Goal: Transaction & Acquisition: Purchase product/service

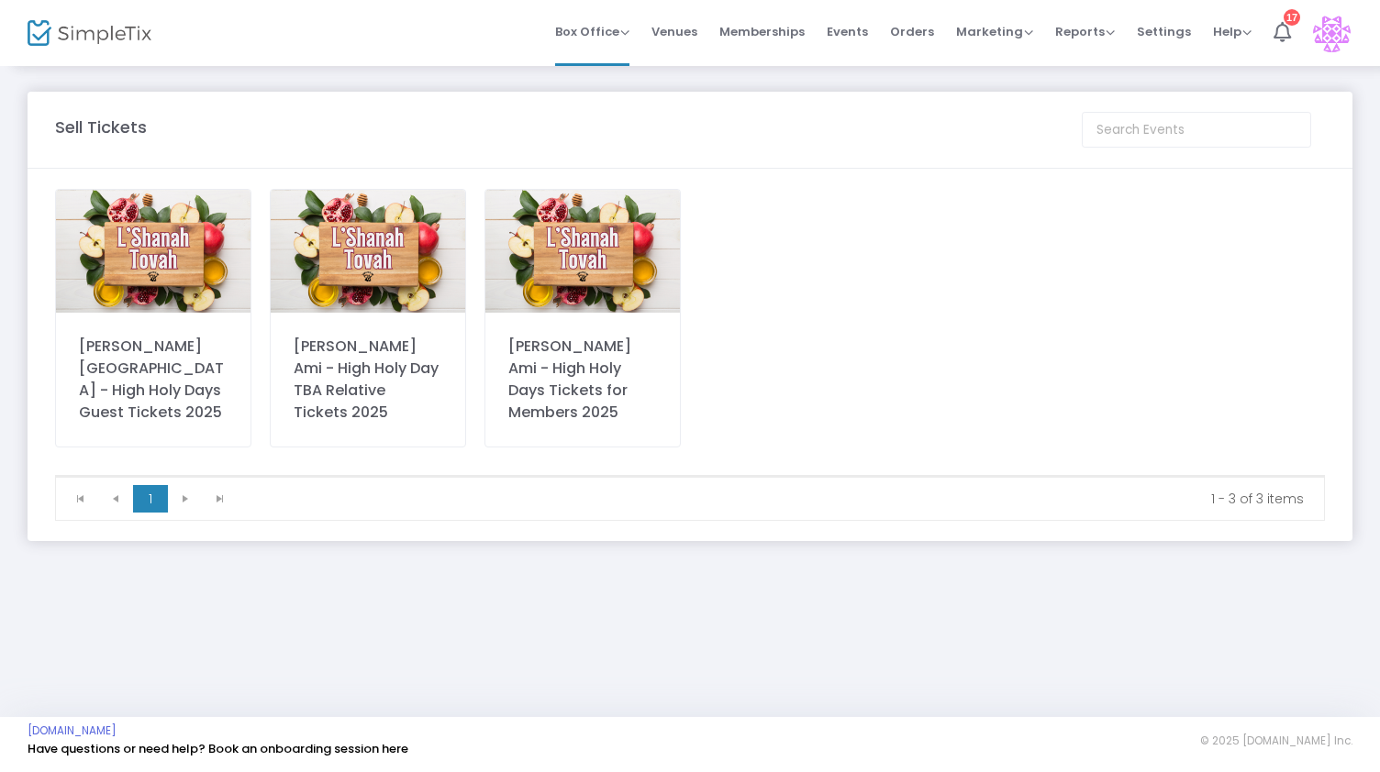
click at [582, 279] on img at bounding box center [582, 251] width 194 height 123
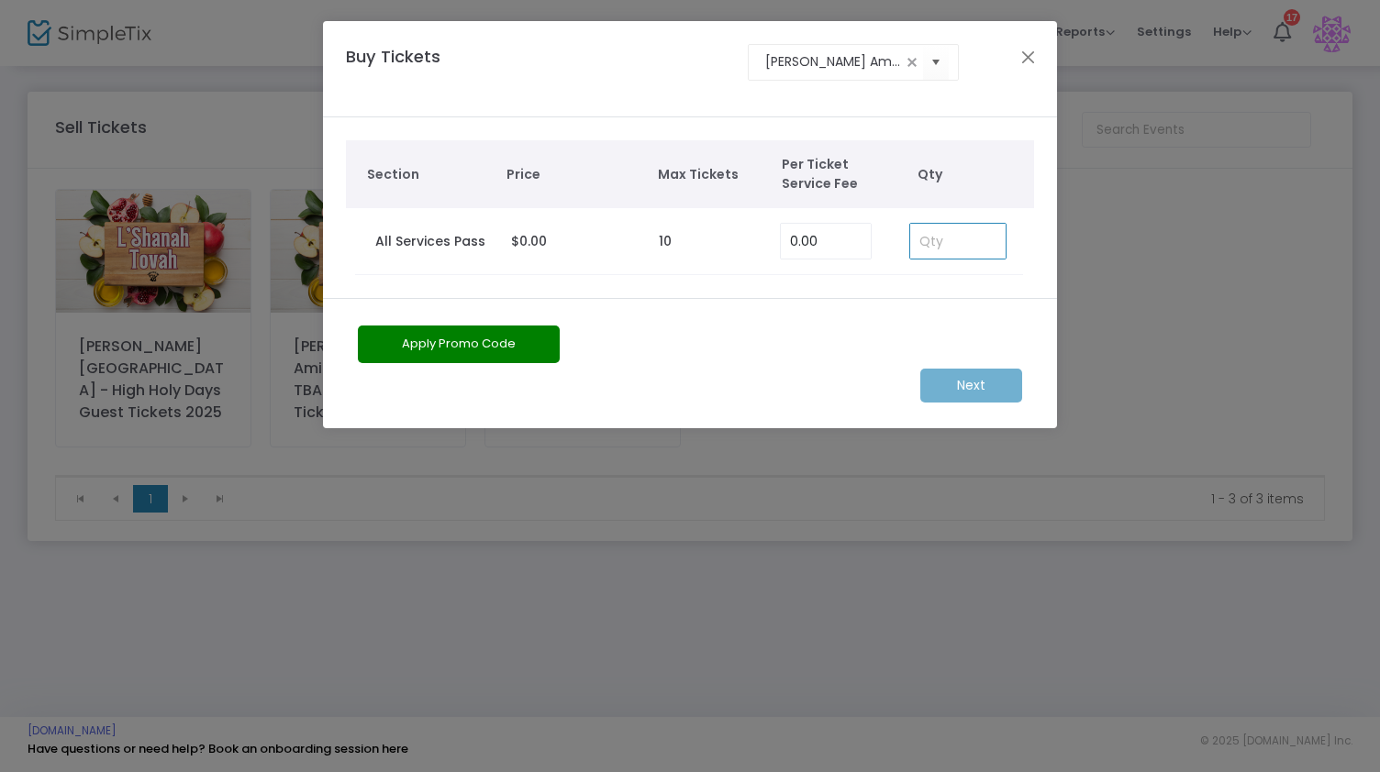
click at [944, 230] on input at bounding box center [957, 241] width 95 height 35
click at [930, 241] on input at bounding box center [957, 241] width 95 height 35
type input "2"
click at [966, 382] on m-button "Next" at bounding box center [971, 386] width 102 height 34
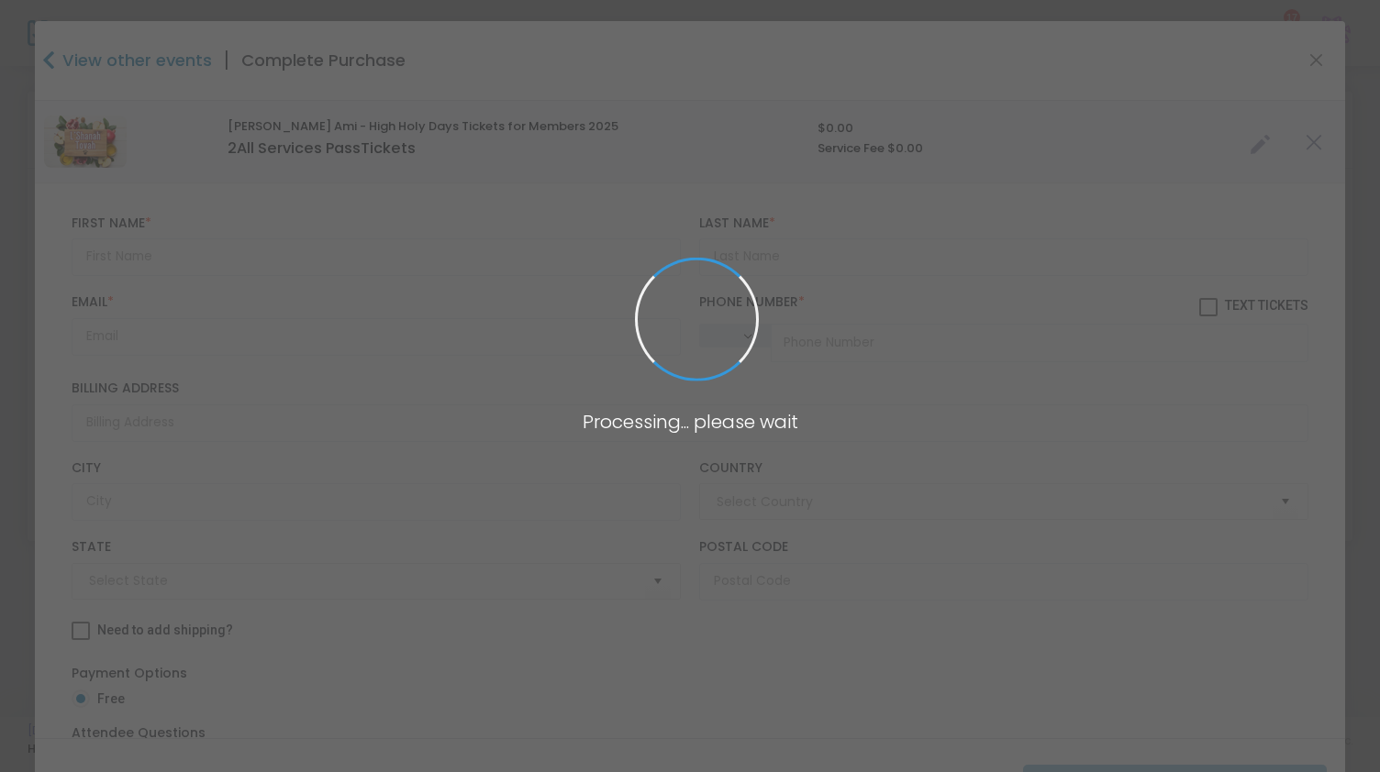
type input "[GEOGRAPHIC_DATA]"
type input "[US_STATE]"
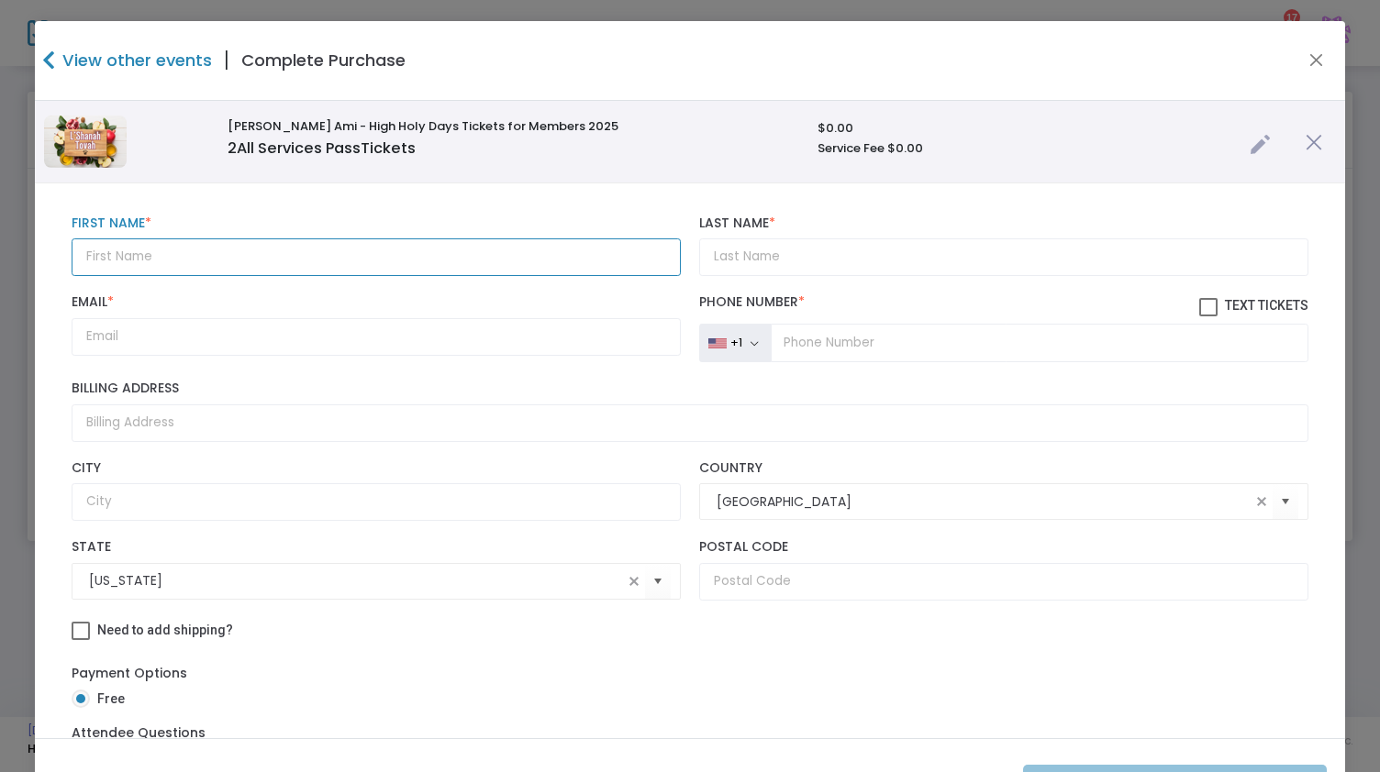
click at [372, 250] on input "text" at bounding box center [377, 258] width 610 height 38
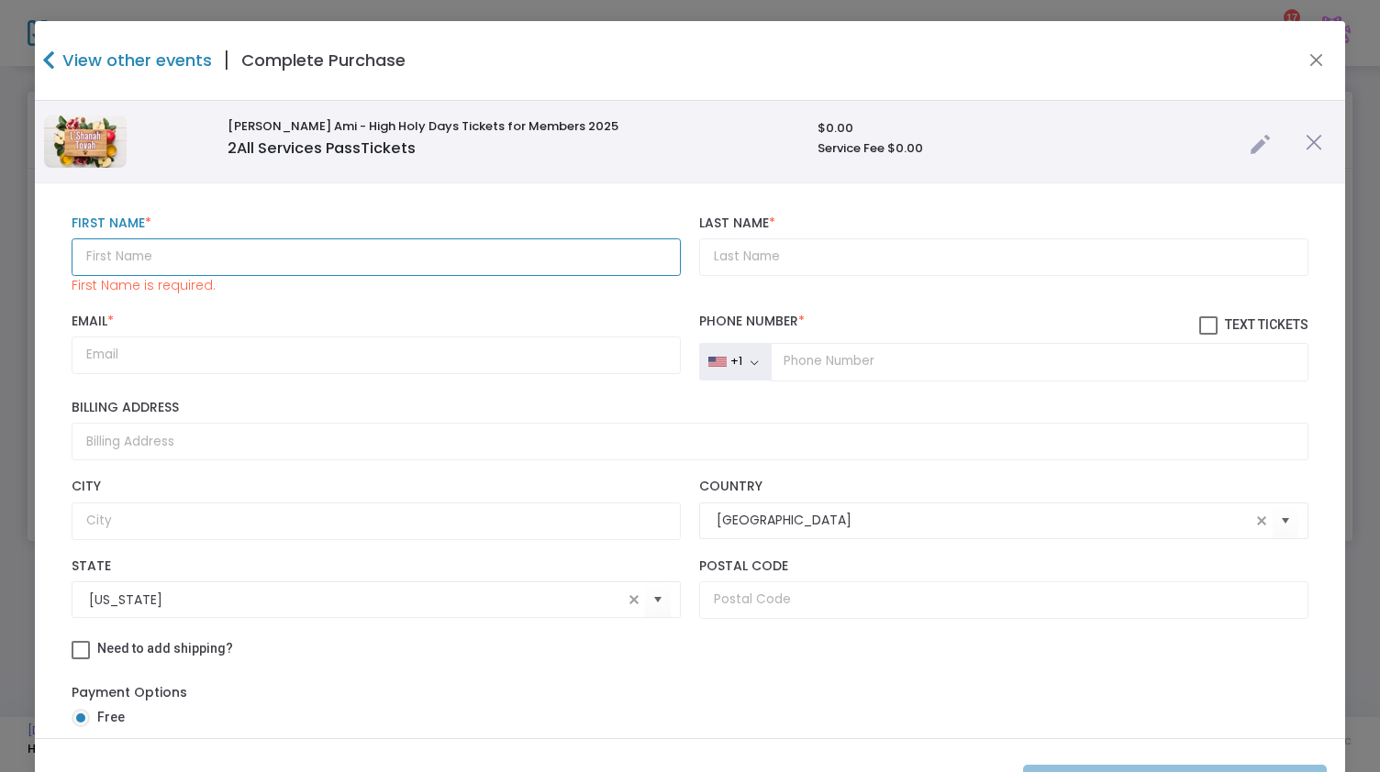
click at [292, 239] on input "text" at bounding box center [377, 258] width 610 height 38
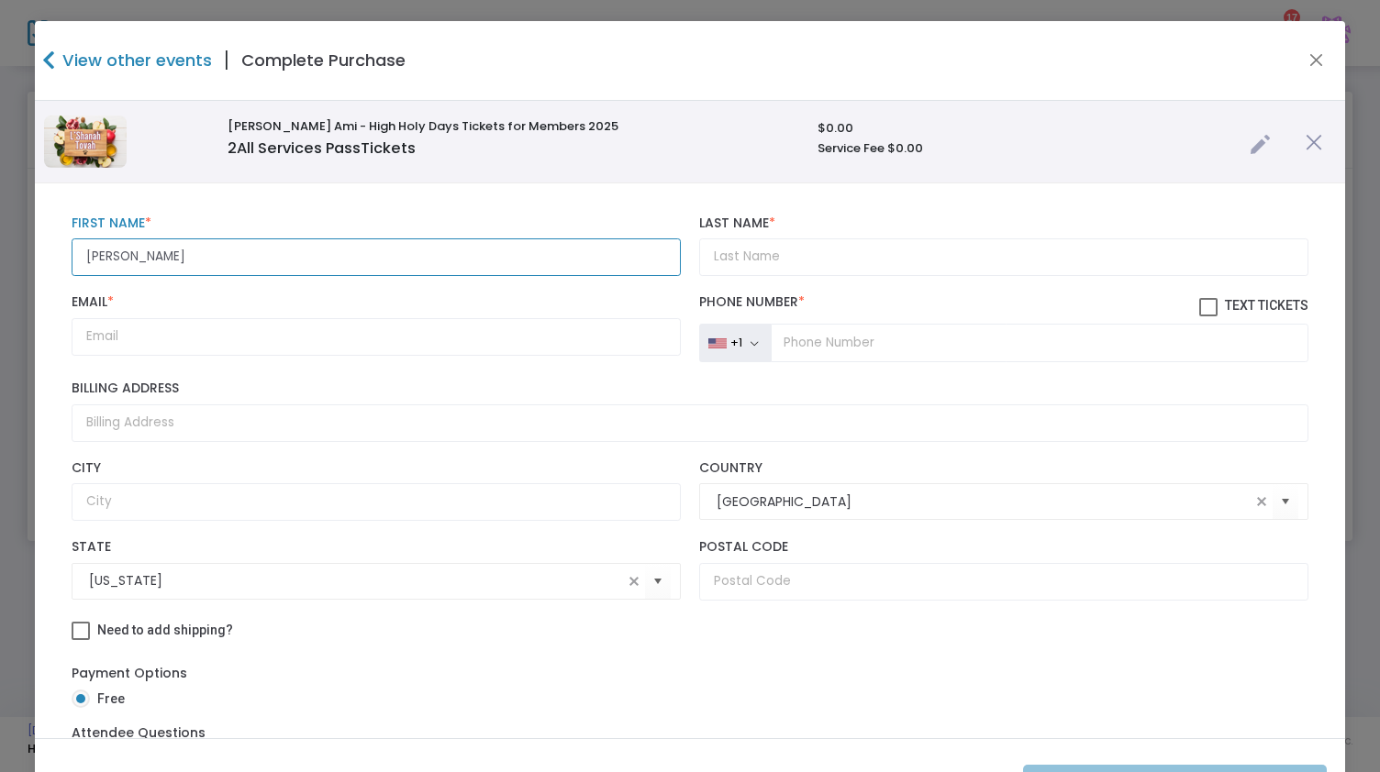
type input "[PERSON_NAME]"
click at [146, 345] on input "Email *" at bounding box center [377, 337] width 610 height 38
paste input "[PERSON_NAME][EMAIL_ADDRESS][PERSON_NAME][DOMAIN_NAME]"
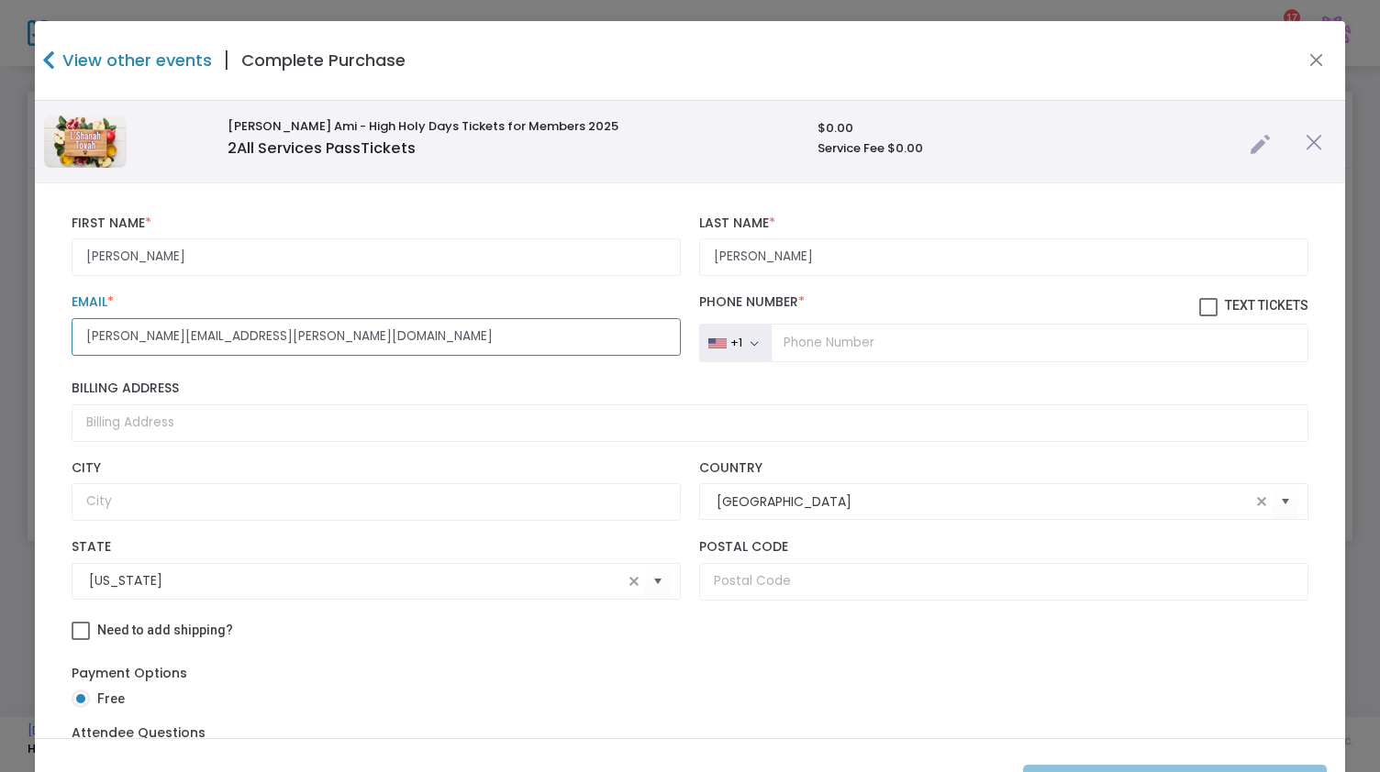
type input "[PERSON_NAME][EMAIL_ADDRESS][PERSON_NAME][DOMAIN_NAME]"
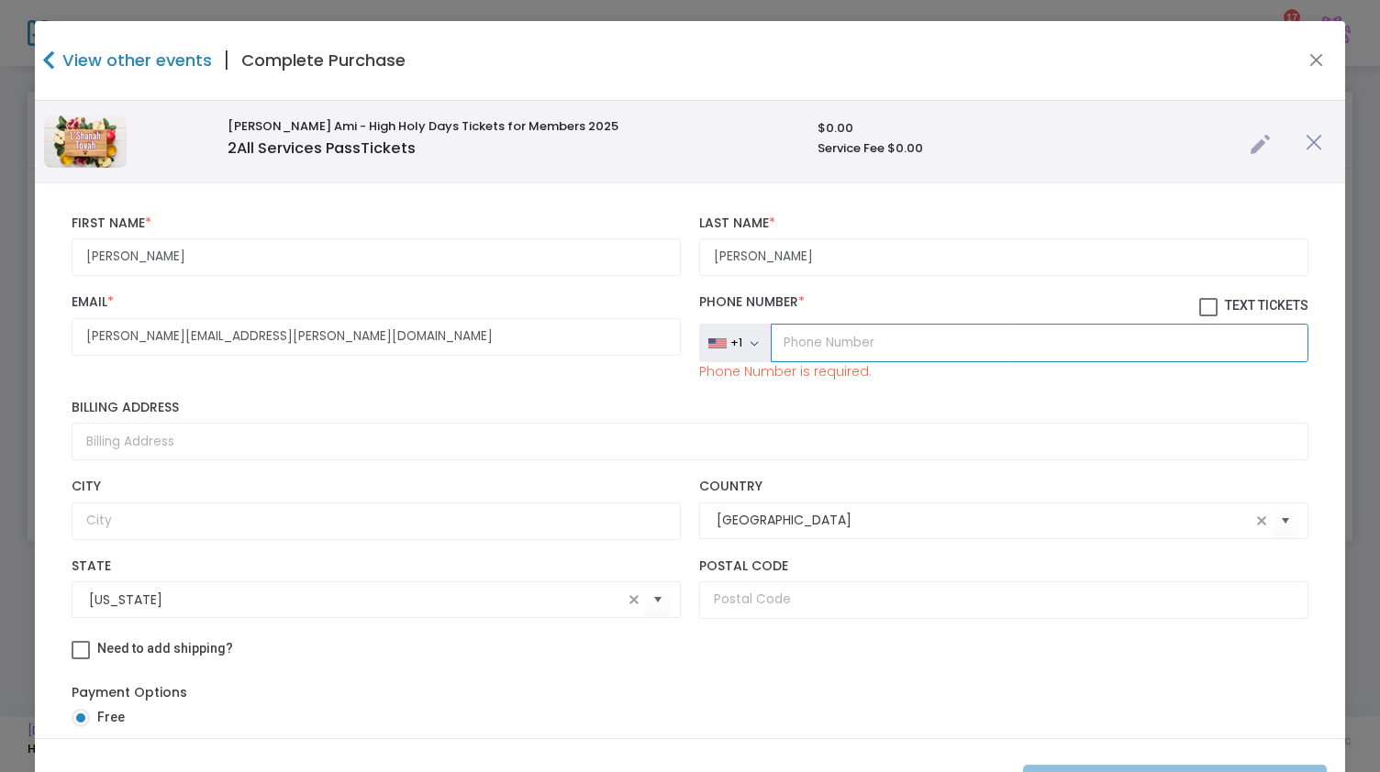
paste input "[PHONE_NUMBER]"
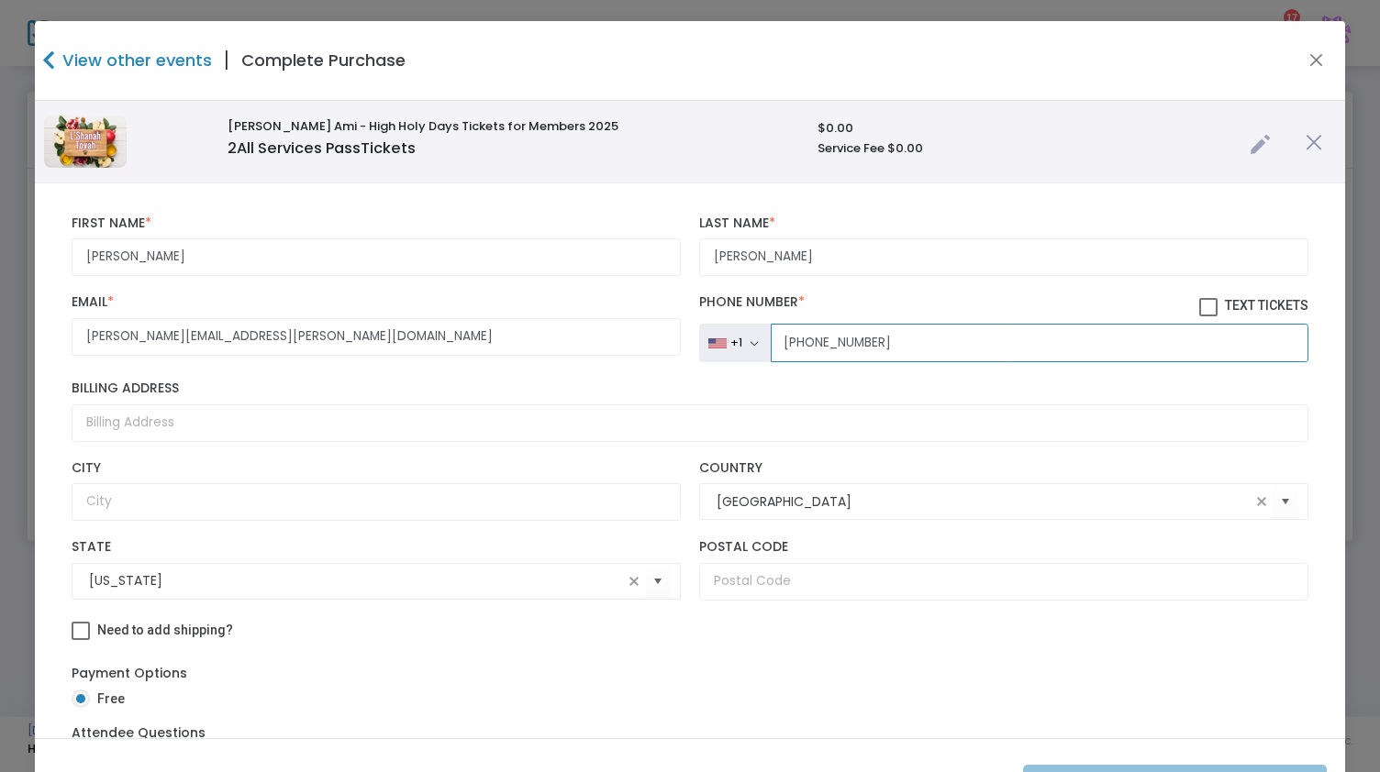
type input "[PHONE_NUMBER]"
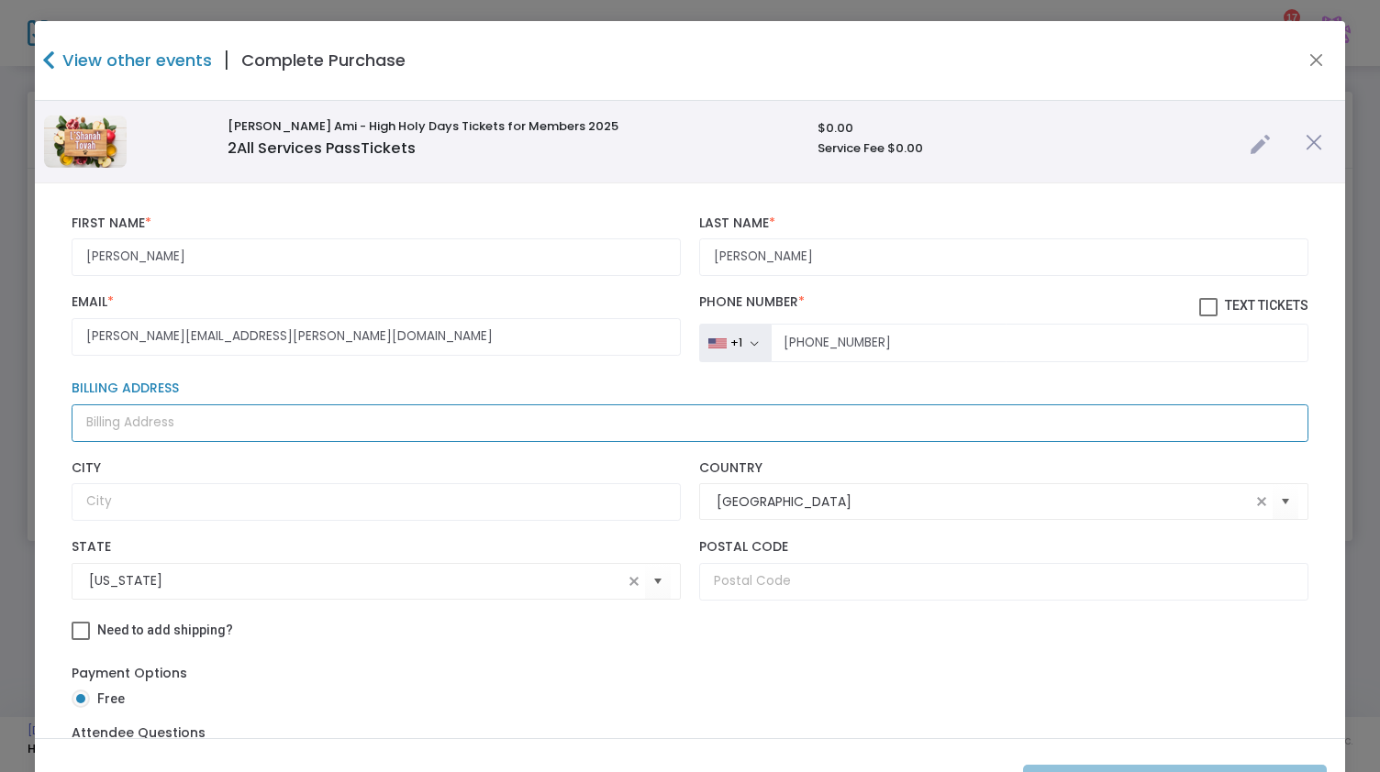
click at [594, 422] on input "Billing Address" at bounding box center [691, 424] width 1238 height 38
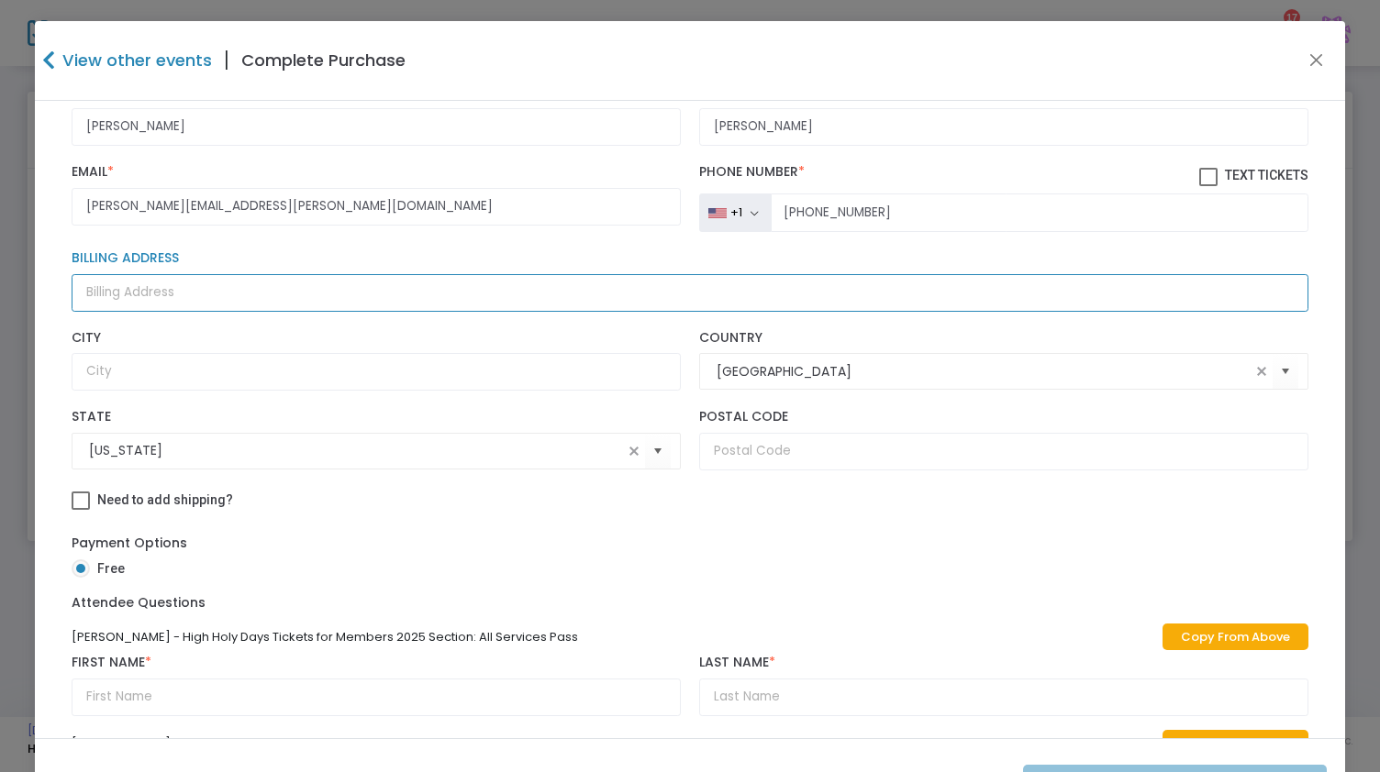
scroll to position [242, 0]
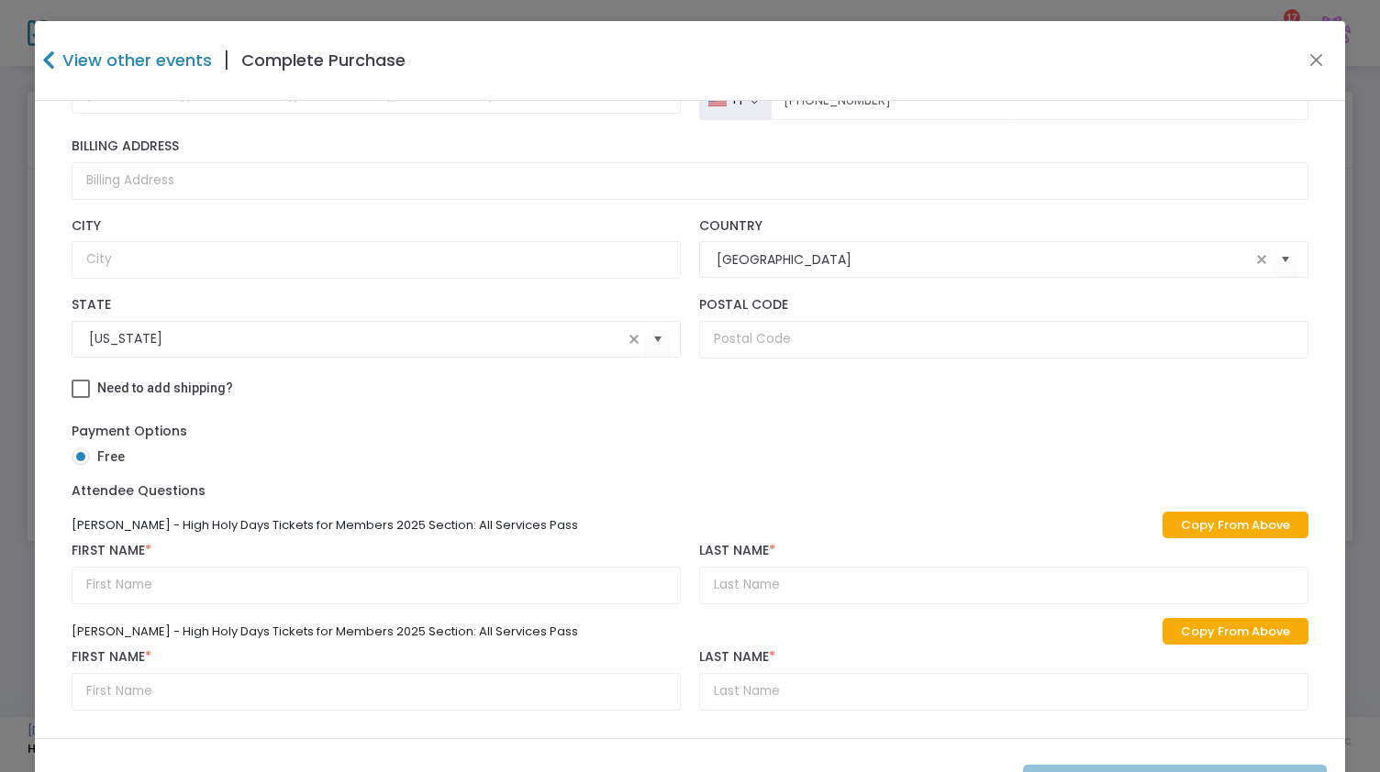
click at [1229, 514] on link "Copy From Above" at bounding box center [1235, 525] width 146 height 27
type input "[PERSON_NAME]"
click at [1185, 638] on link "Copy From Above" at bounding box center [1235, 631] width 146 height 27
type input "[PERSON_NAME]"
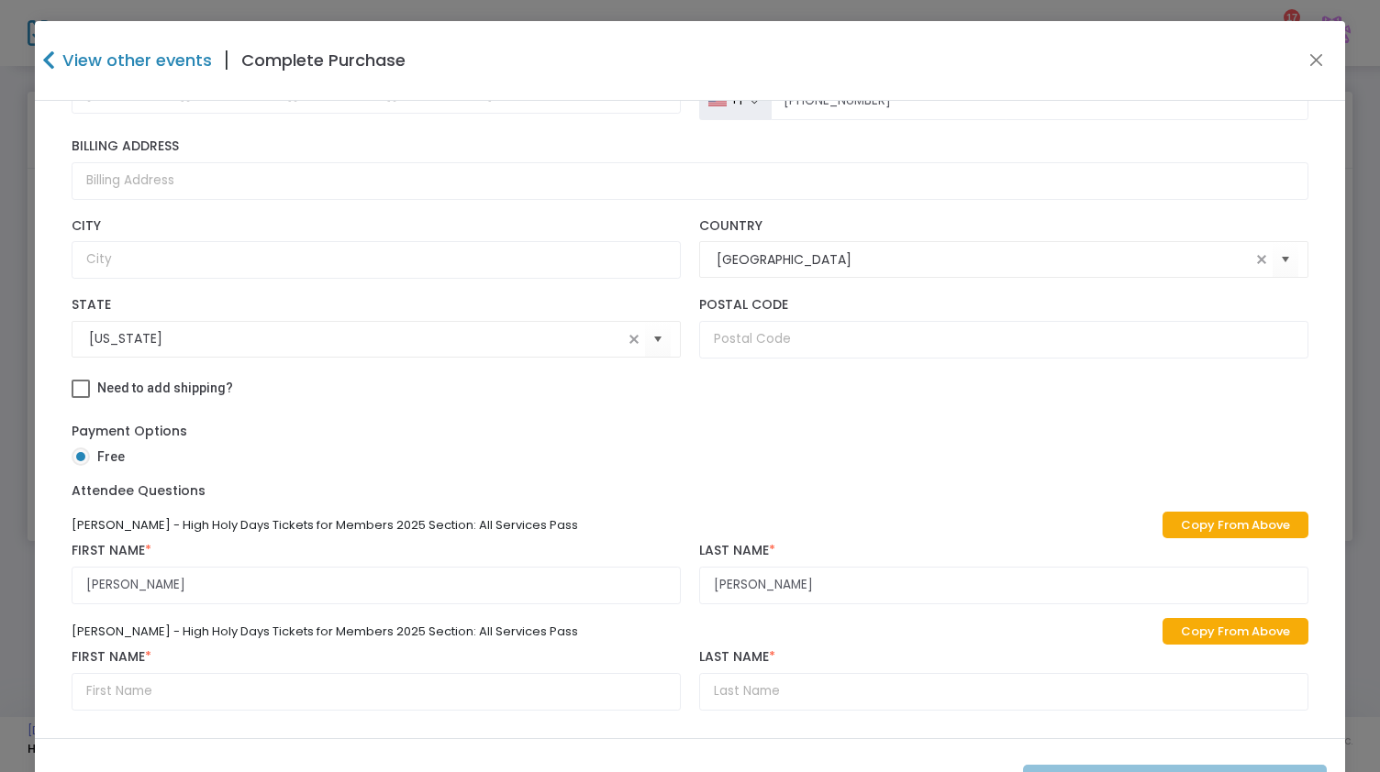
type input "[PERSON_NAME]"
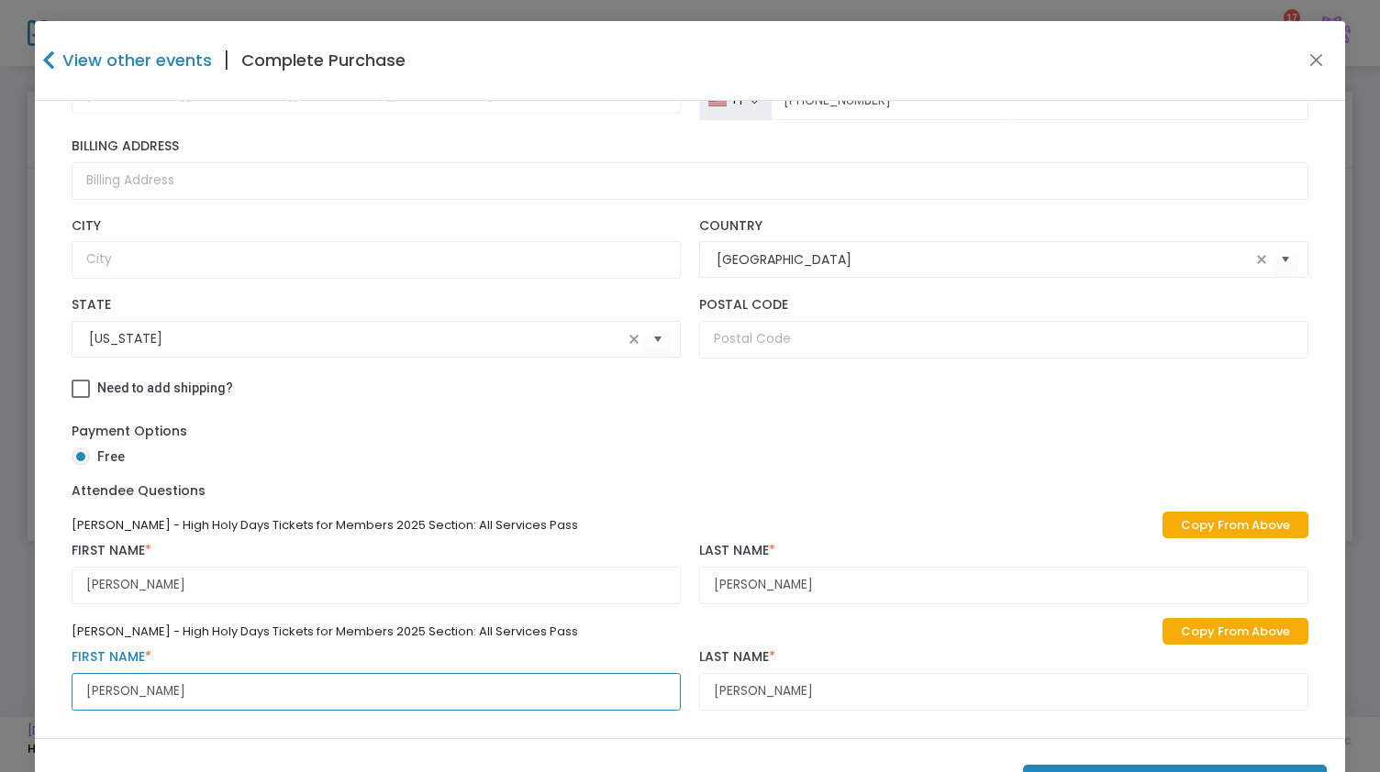
click at [113, 694] on input "[PERSON_NAME]" at bounding box center [377, 692] width 610 height 38
type input "[PERSON_NAME]"
click at [1248, 769] on button "Purchase 2 Tickets ($0.00 )" at bounding box center [1175, 784] width 304 height 38
